Goal: Obtain resource: Obtain resource

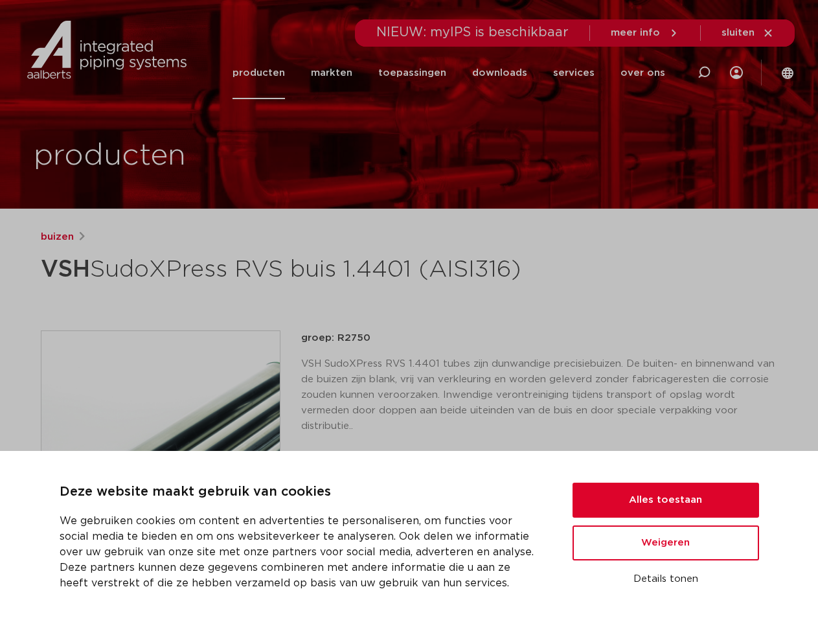
click at [409, 289] on h1 "VSH SudoXPress RVS buis 1.4401 (AISI316)" at bounding box center [284, 269] width 487 height 39
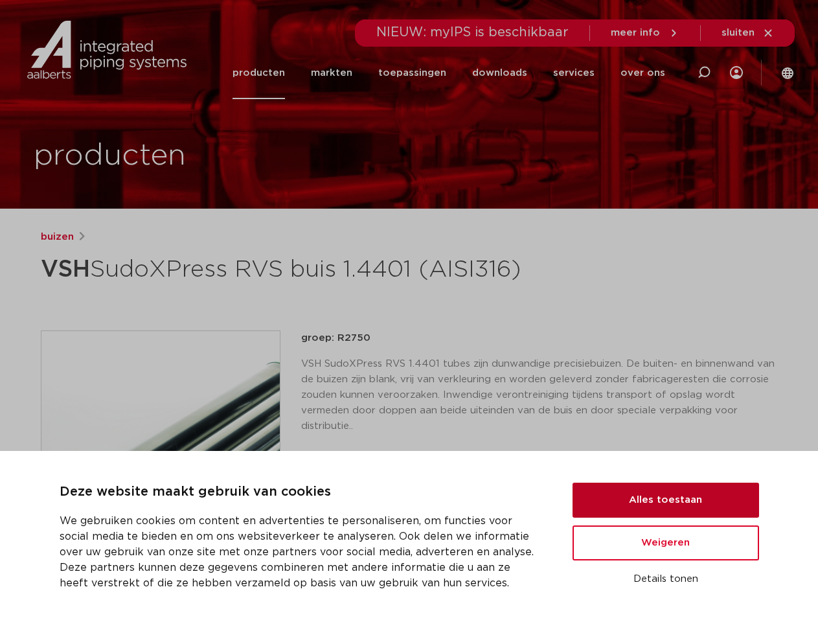
click at [666, 500] on button "Alles toestaan" at bounding box center [666, 500] width 187 height 35
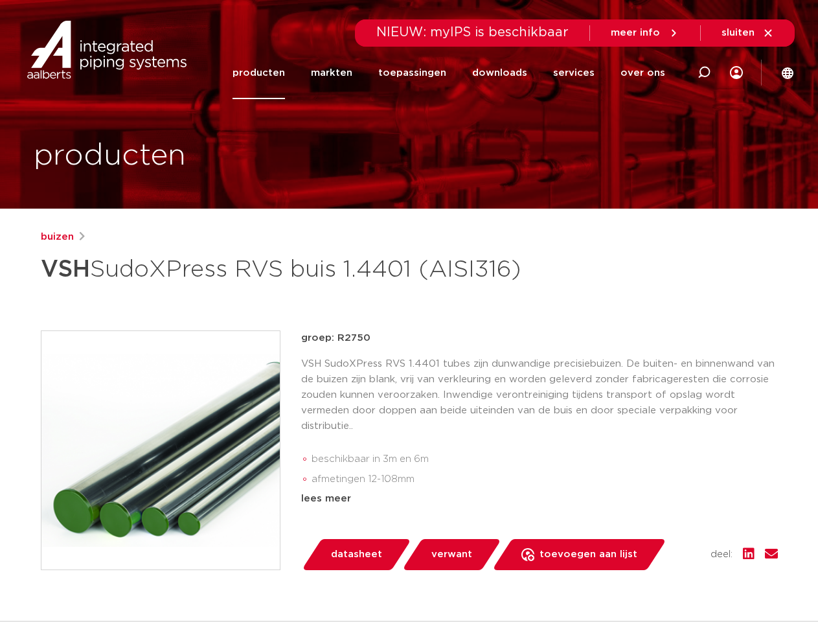
click at [666, 543] on div "groep: R2750 VSH SudoXPress RVS 1.4401 tubes zijn dunwandige precisiebuizen. De…" at bounding box center [539, 451] width 477 height 240
click at [666, 570] on div "datasheet verwant toevoegen aan lijst opslaan in my IPS verwijder uit lijst" at bounding box center [545, 554] width 467 height 31
click at [456, 73] on li "toepassingen" at bounding box center [413, 73] width 94 height 52
click at [704, 73] on icon at bounding box center [705, 73] width 16 height 16
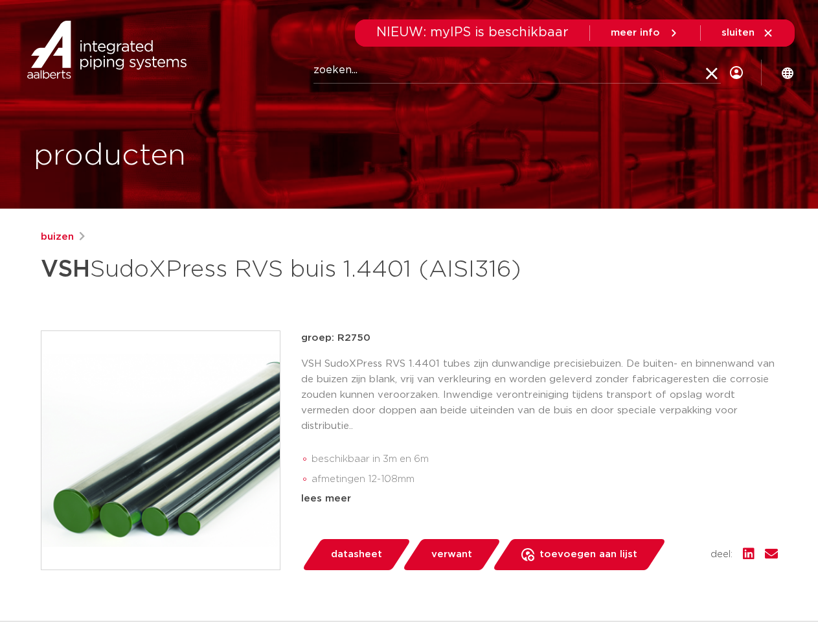
click at [749, 33] on span "sluiten" at bounding box center [738, 33] width 33 height 10
